Goal: Task Accomplishment & Management: Manage account settings

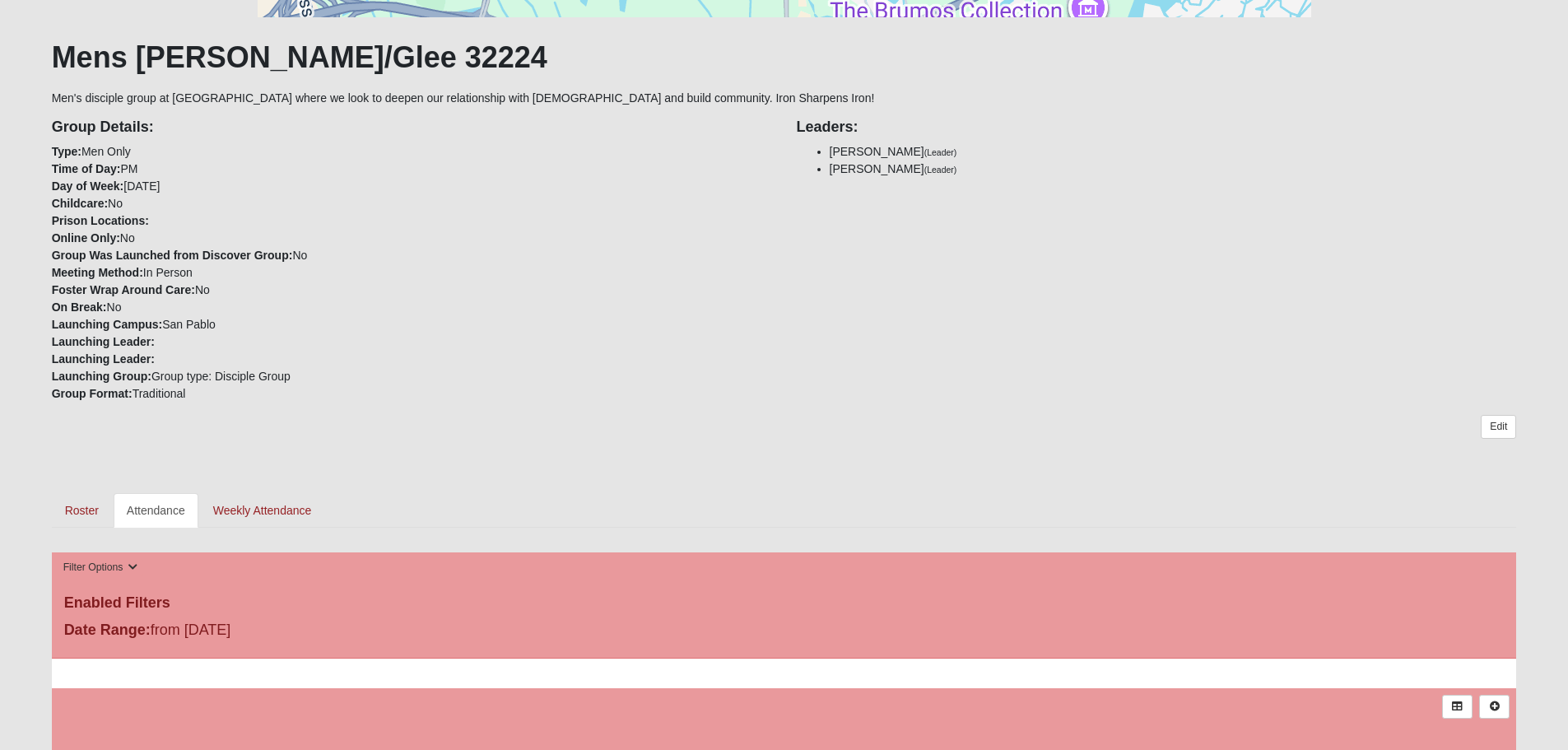
scroll to position [494, 0]
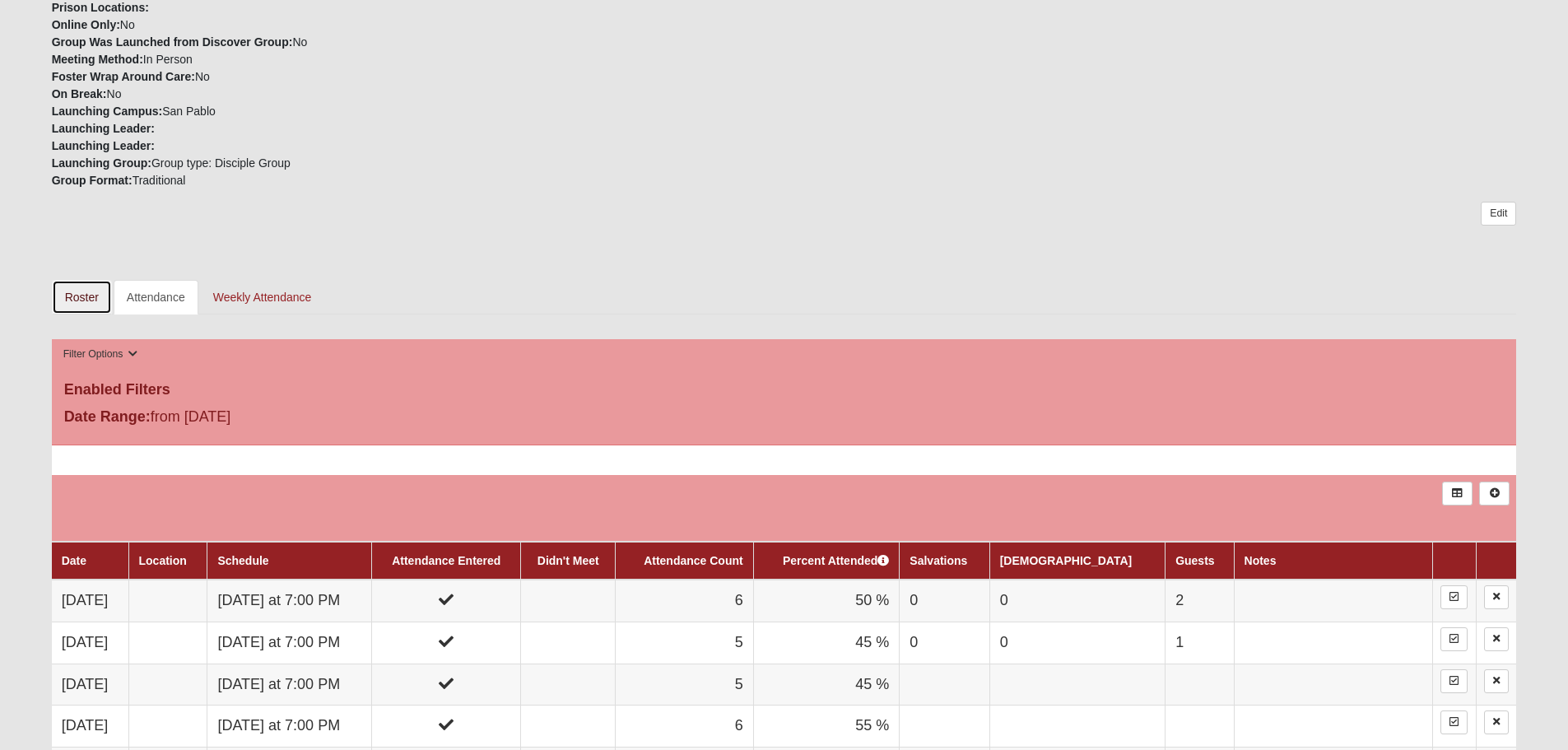
click at [76, 293] on link "Roster" at bounding box center [82, 297] width 60 height 35
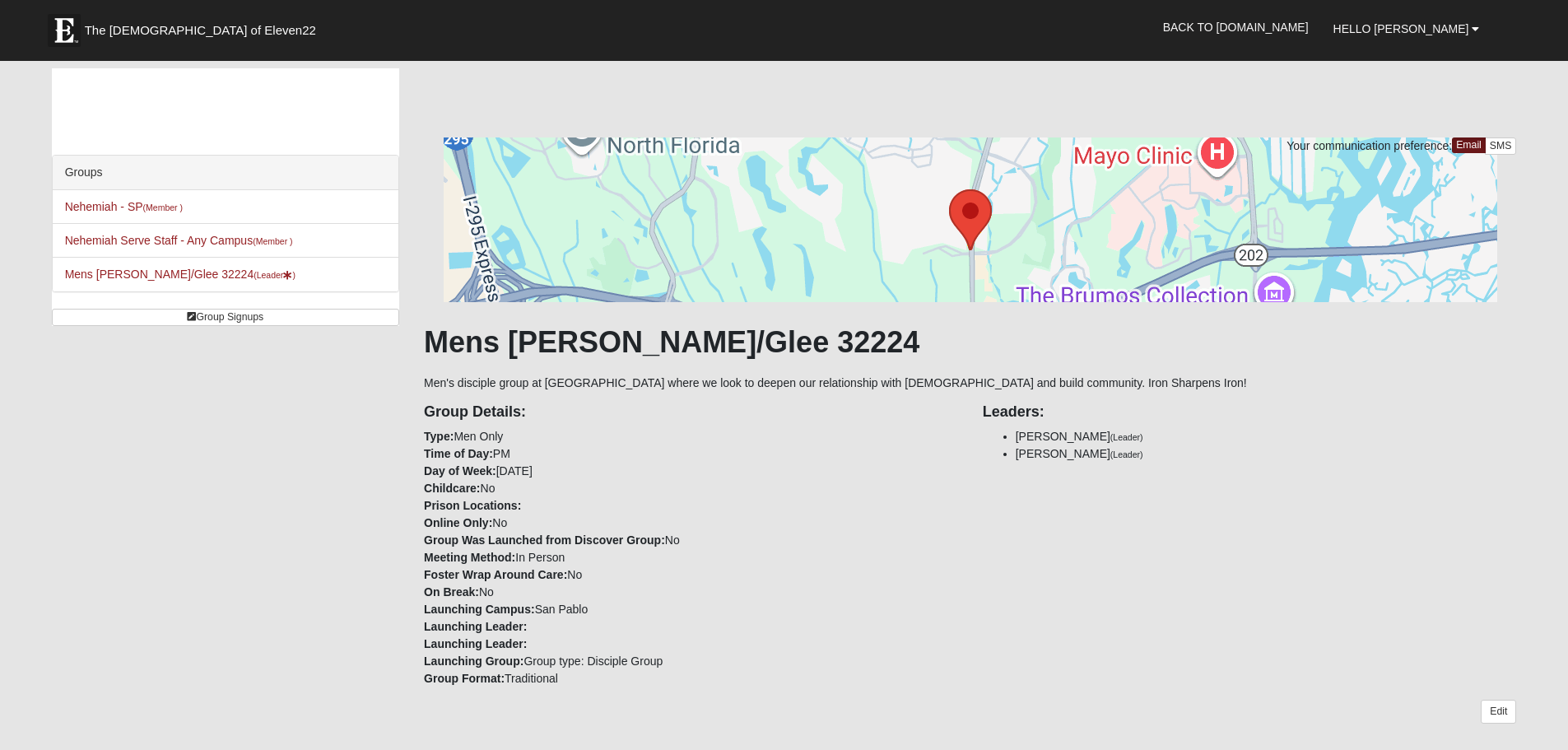
scroll to position [494, 0]
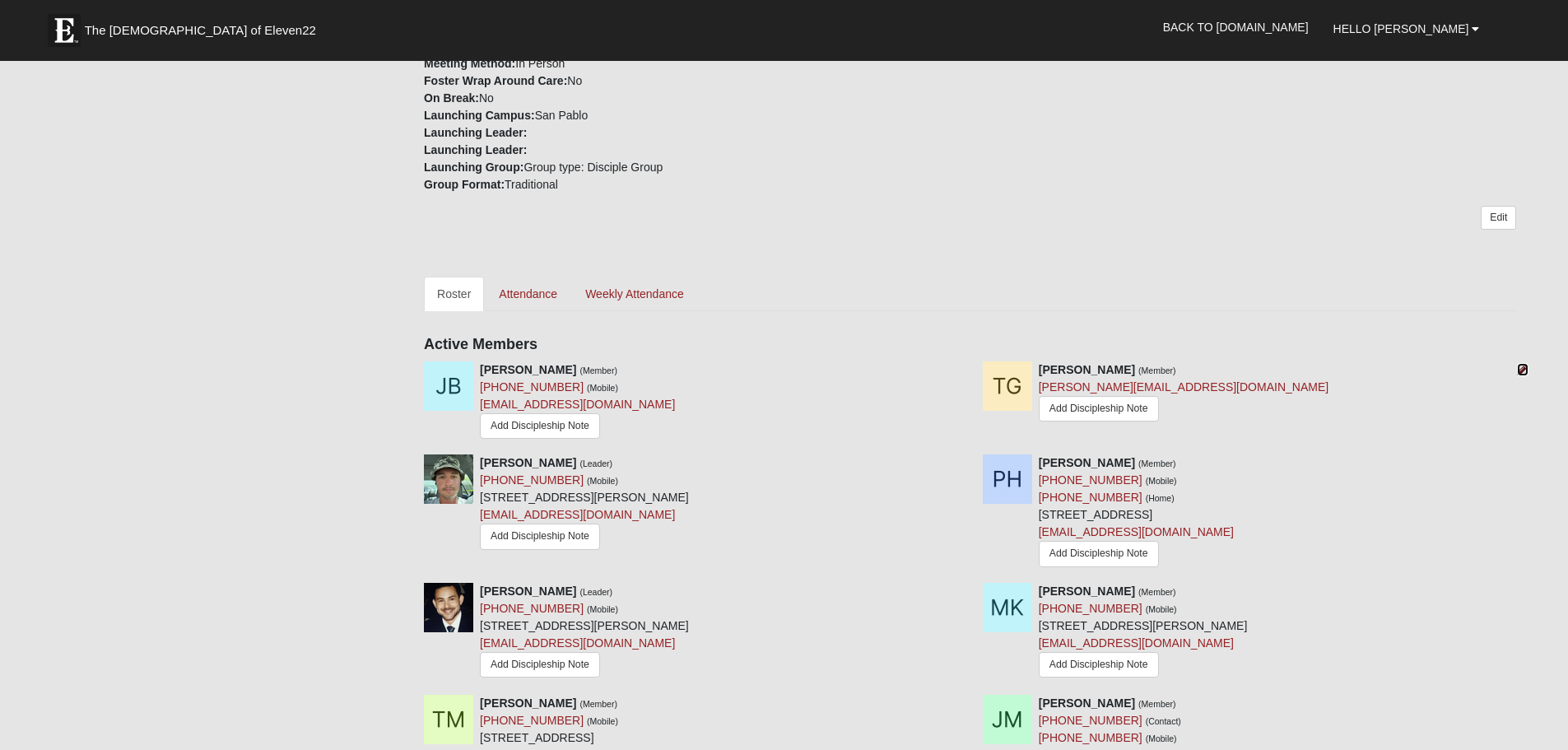
click at [1519, 369] on icon at bounding box center [1522, 369] width 11 height 11
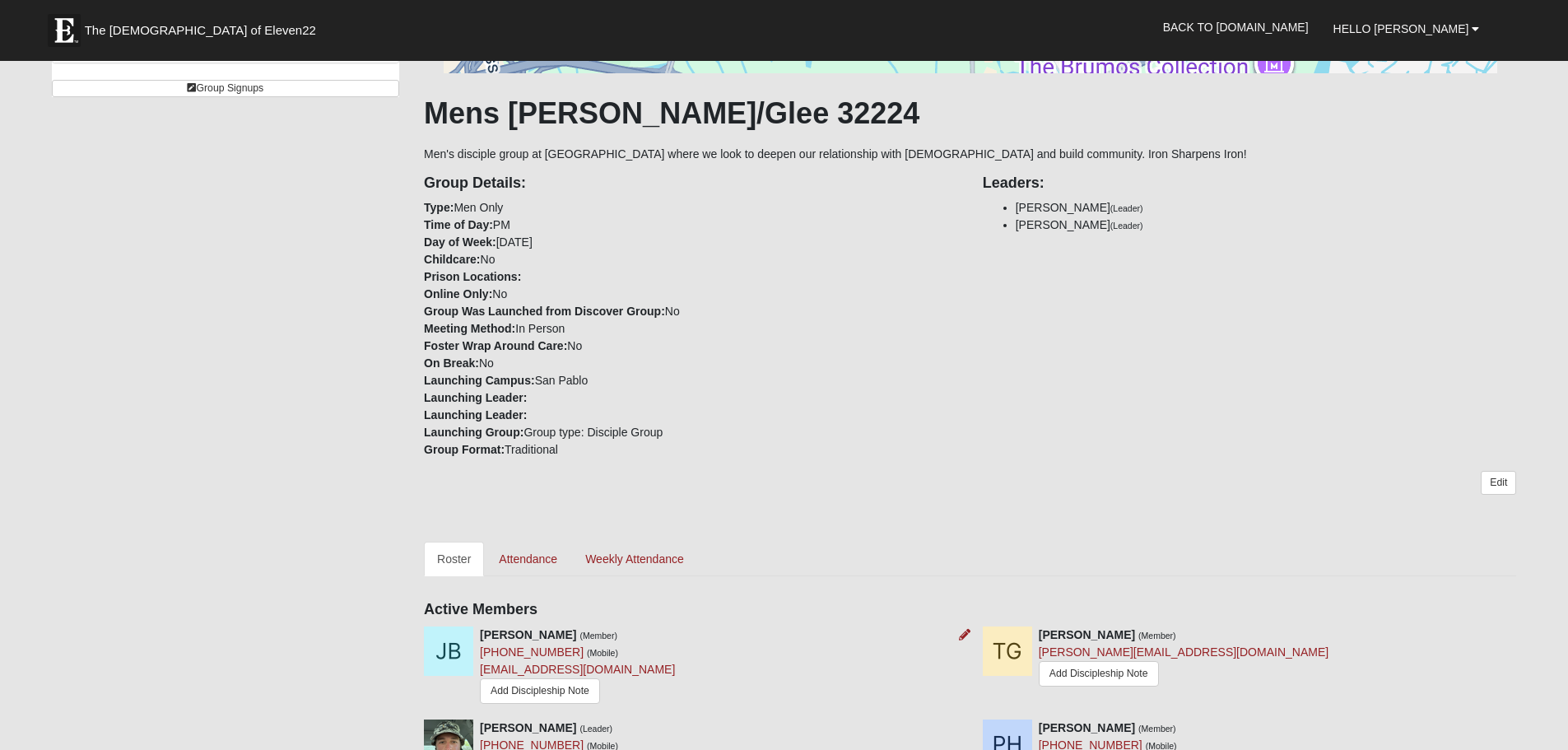
scroll to position [494, 0]
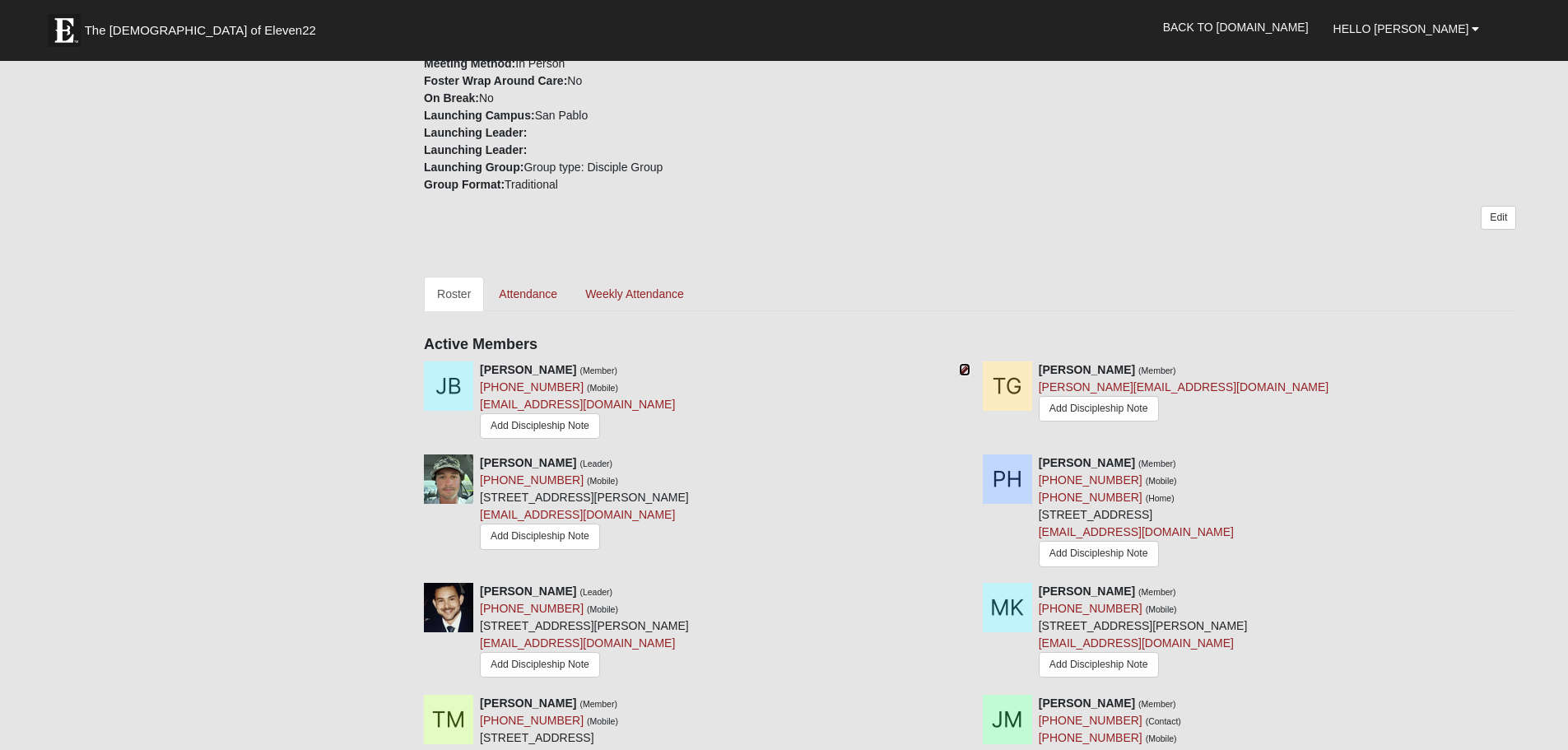
click at [965, 368] on icon at bounding box center [964, 369] width 11 height 11
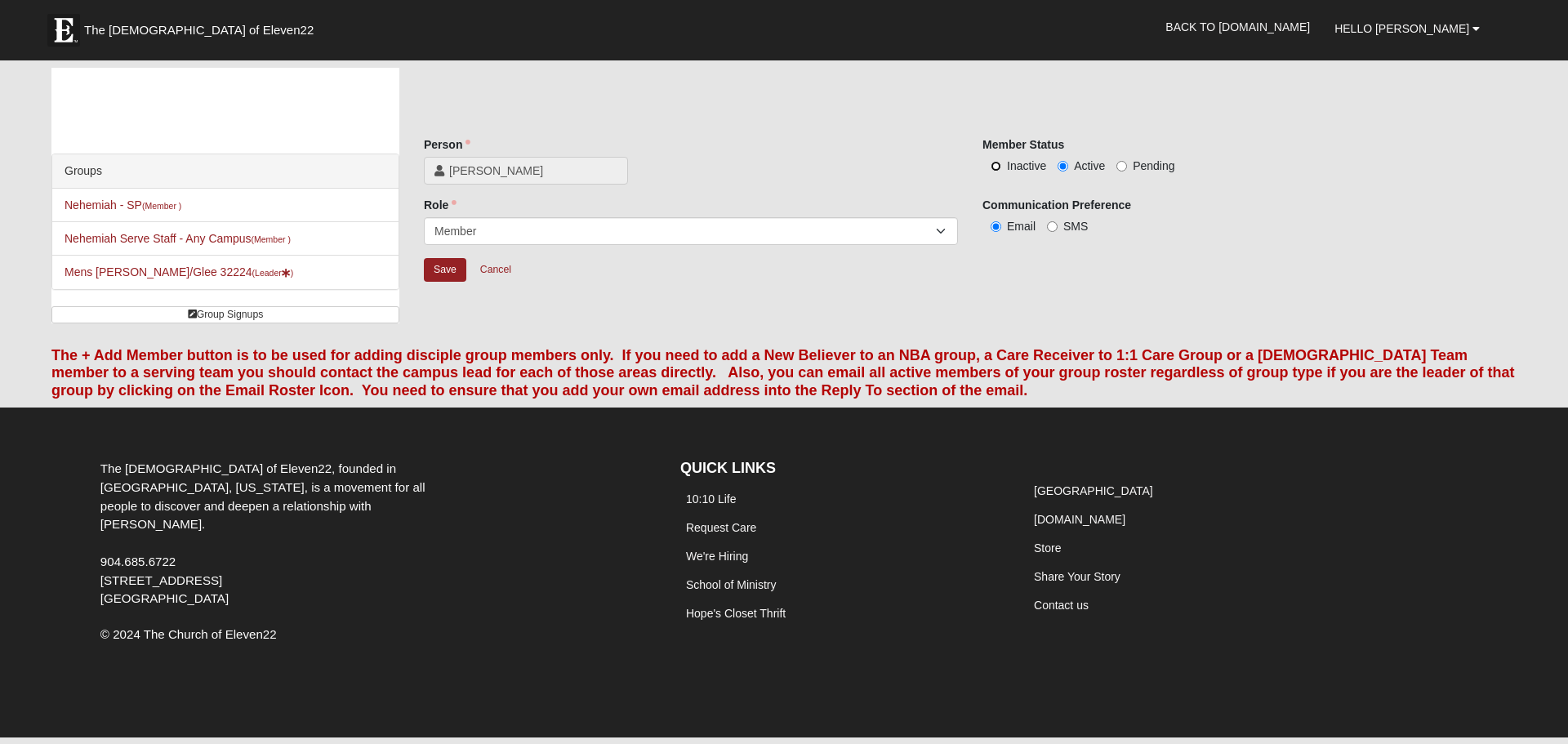
click at [991, 162] on input "Inactive" at bounding box center [996, 166] width 10 height 10
radio input "true"
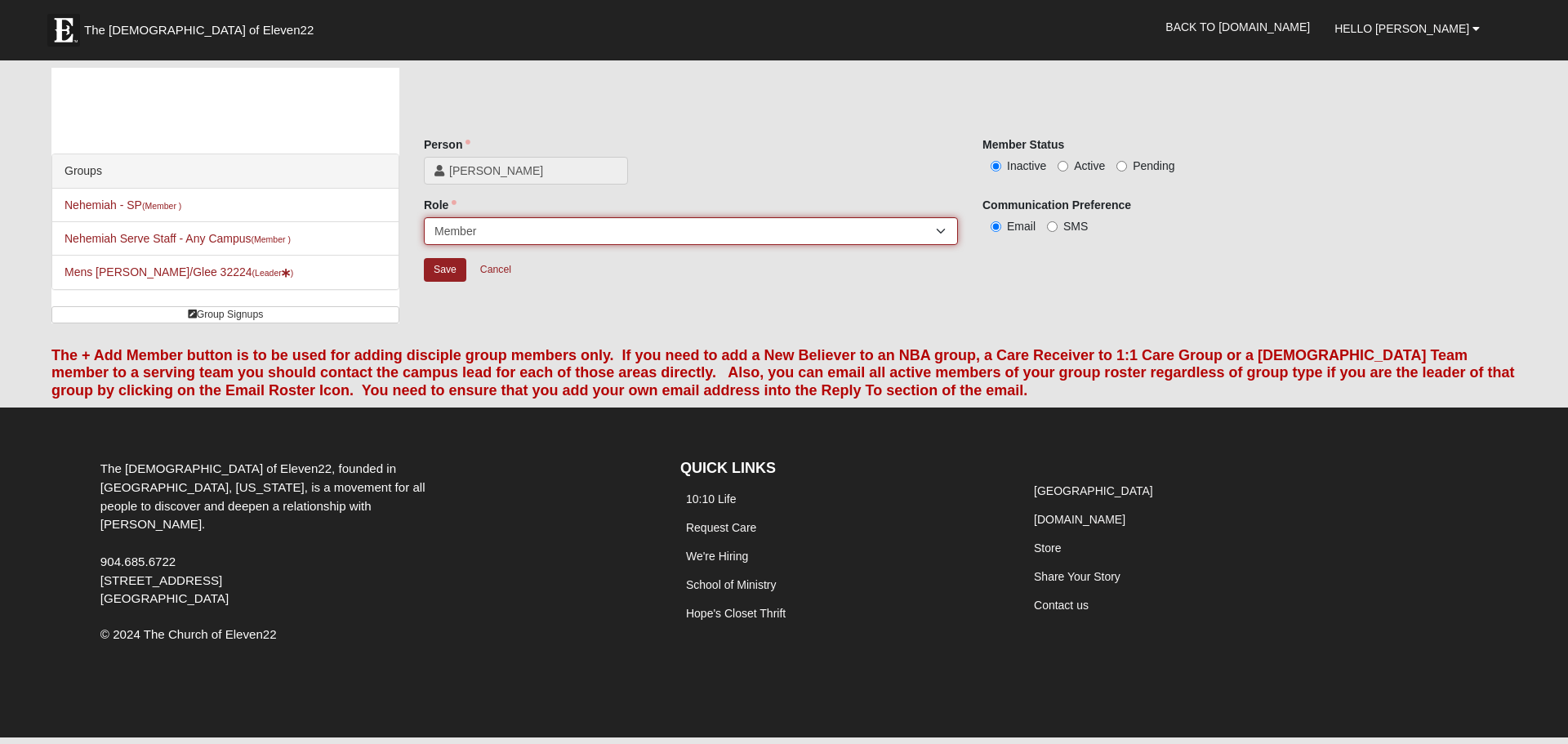
click at [944, 234] on select "Leader [PERSON_NAME] Coach Member Campus Lead Future Leader" at bounding box center [690, 231] width 534 height 28
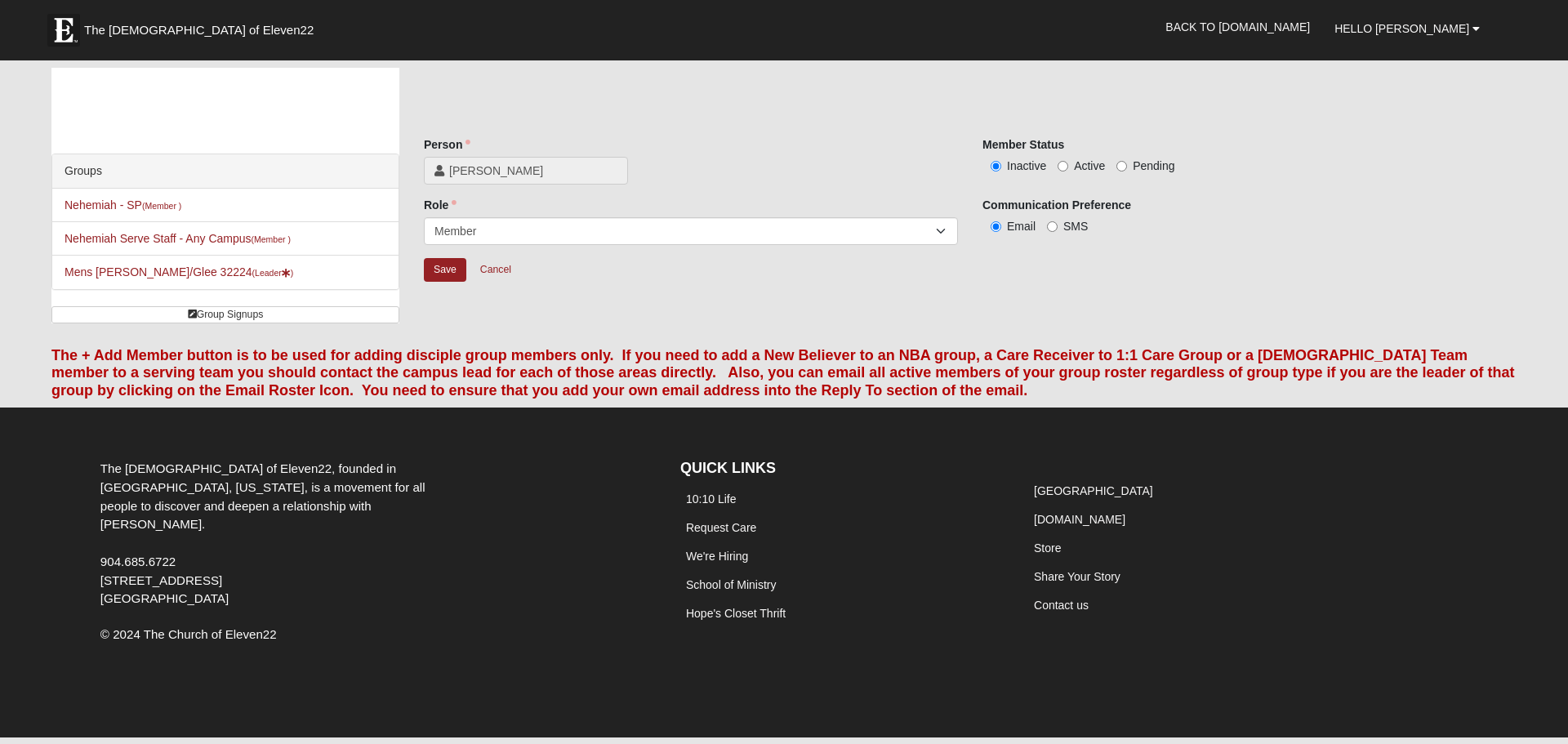
click at [876, 131] on div "Person [PERSON_NAME] Person is required. Member Status Inactive Active Pending …" at bounding box center [969, 186] width 1093 height 237
click at [439, 268] on input "Save" at bounding box center [444, 269] width 42 height 23
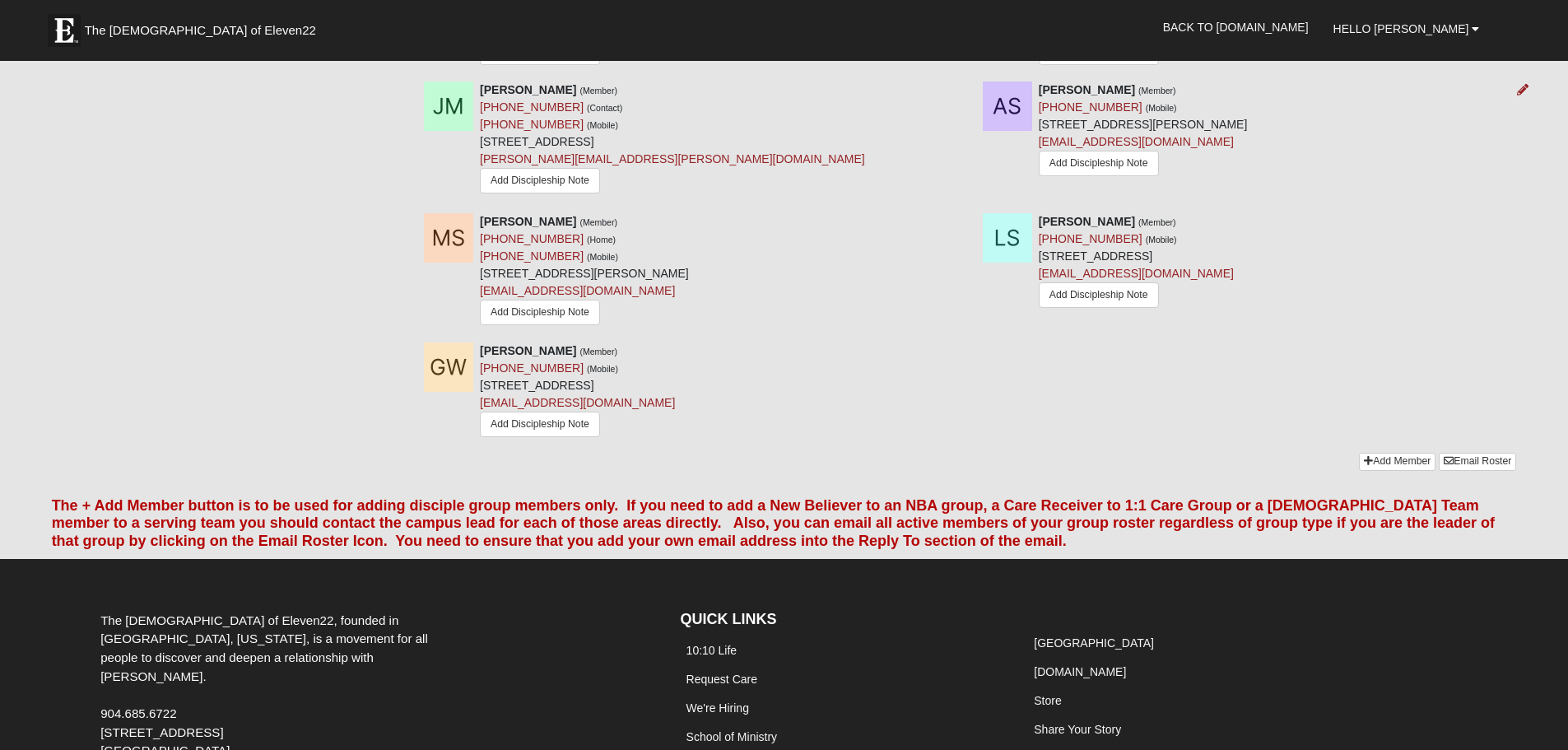
scroll to position [1272, 0]
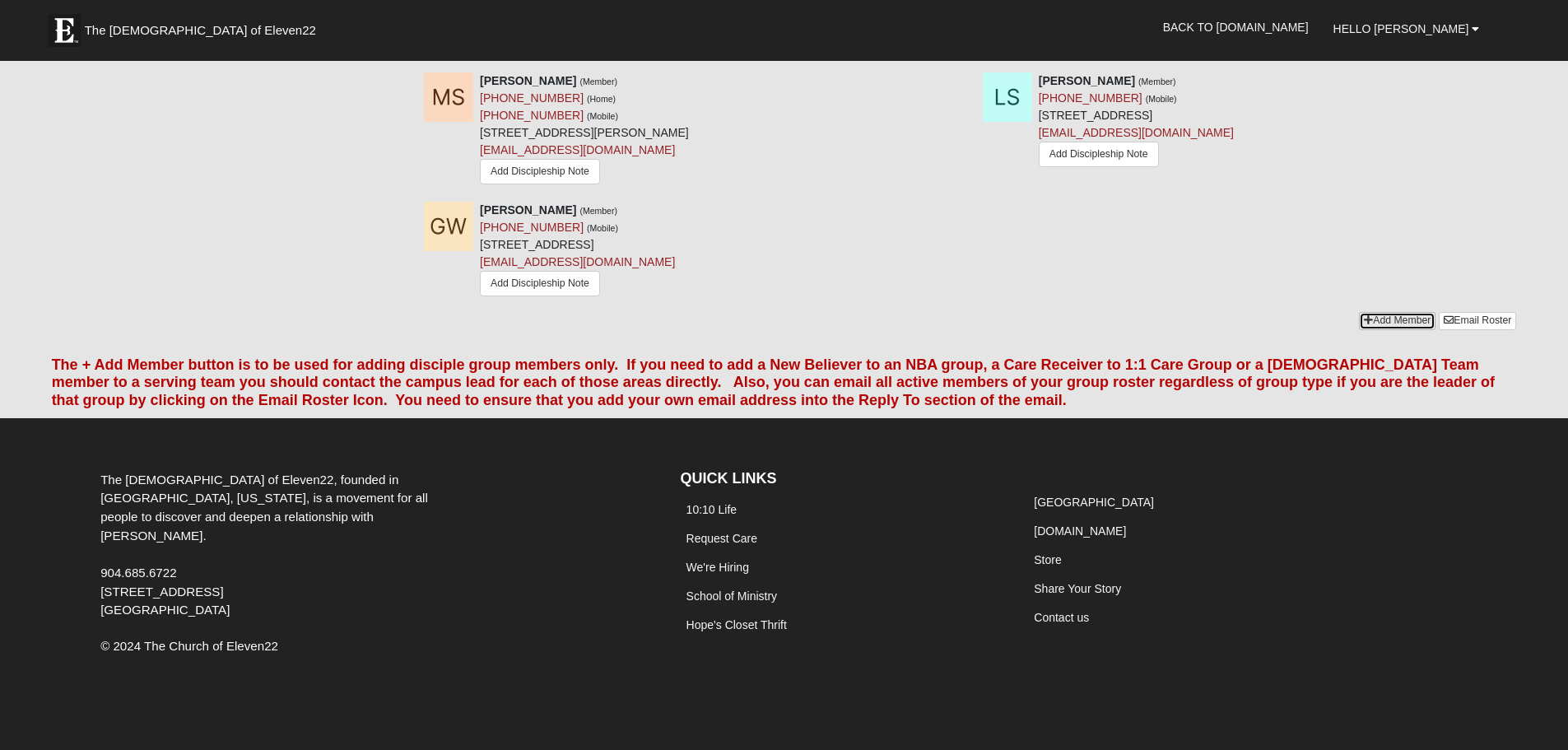
click at [1407, 317] on link "Add Member" at bounding box center [1397, 321] width 76 height 17
